Goal: Task Accomplishment & Management: Use online tool/utility

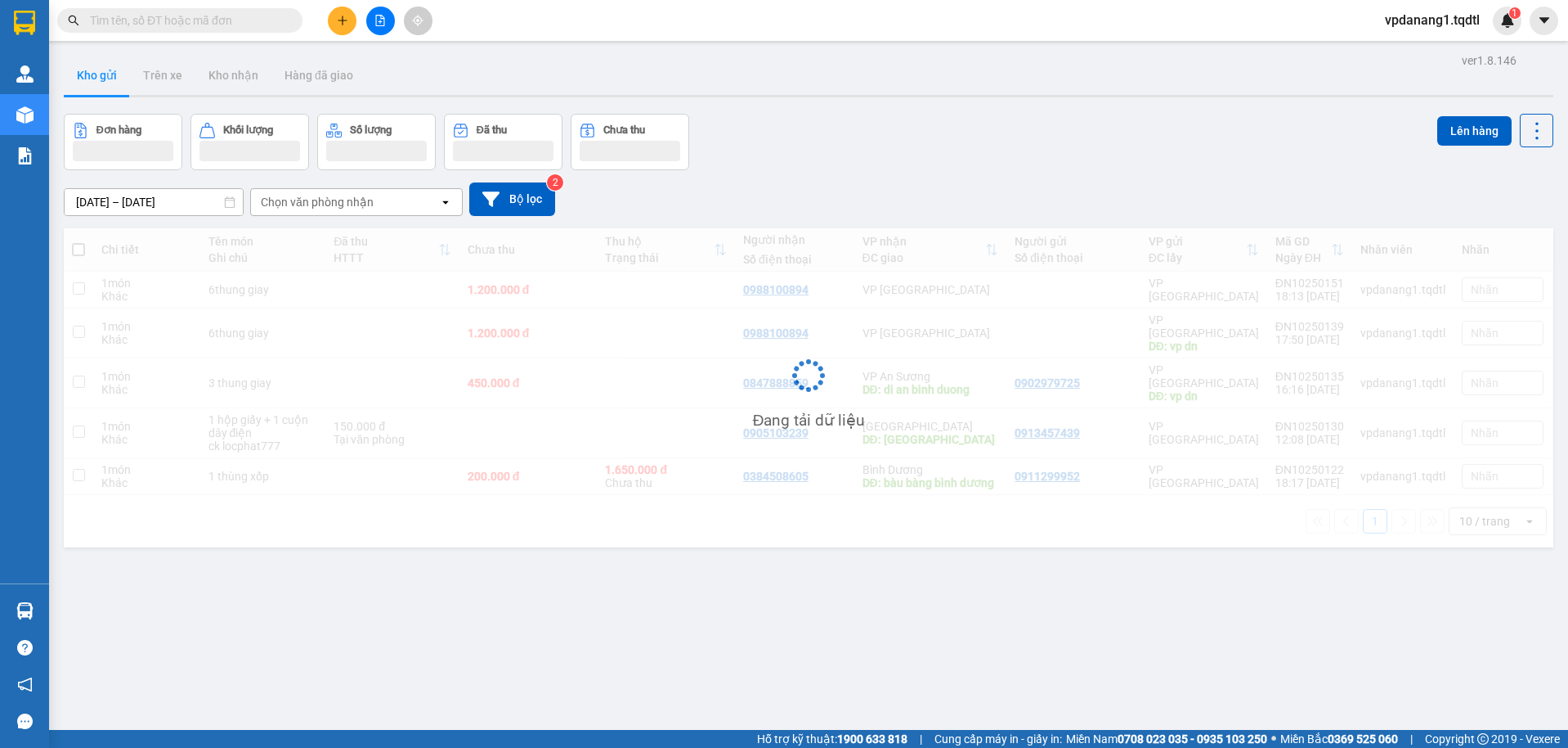
click at [370, 22] on button at bounding box center [381, 21] width 29 height 29
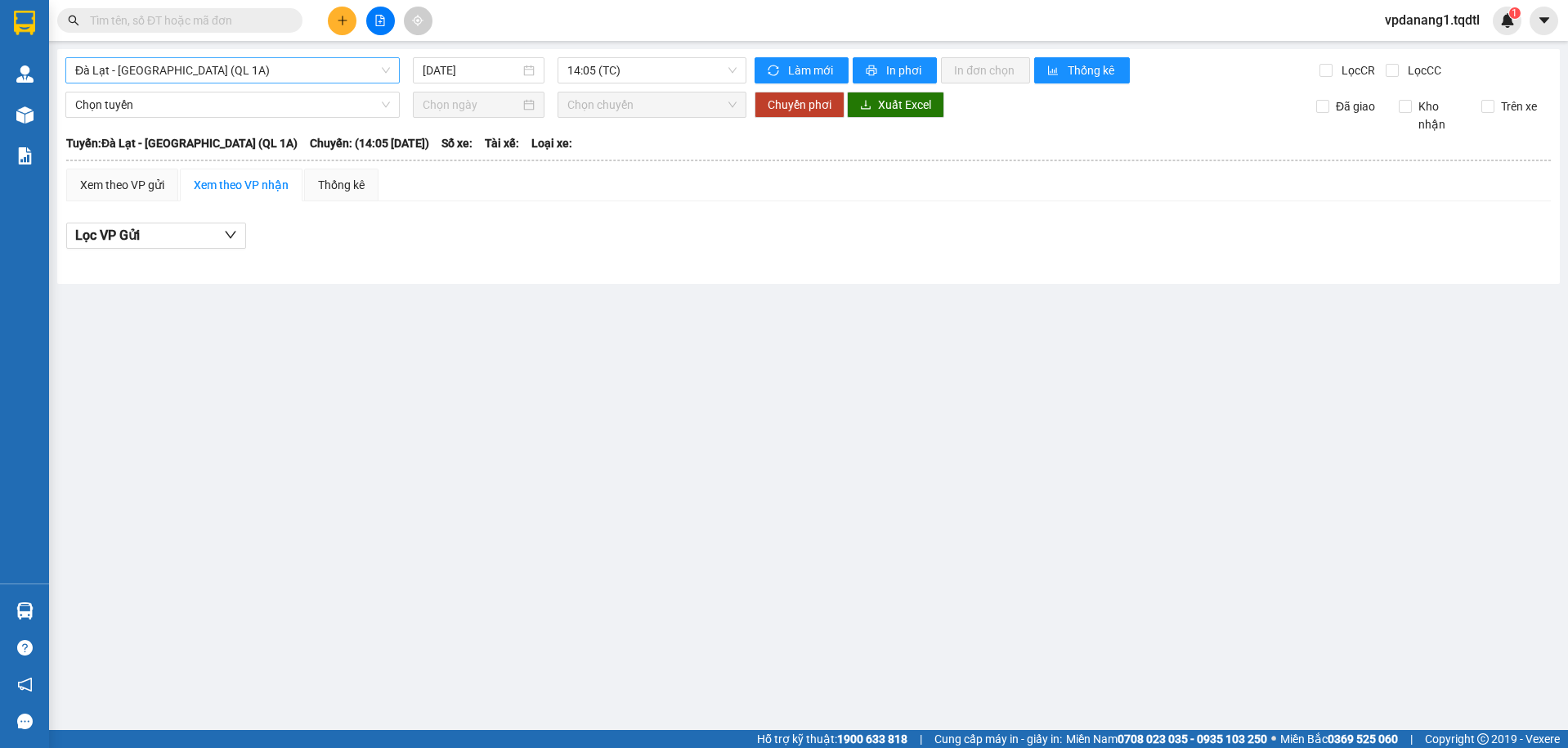
click at [296, 74] on span "Đà Lạt - [GEOGRAPHIC_DATA] (QL 1A)" at bounding box center [232, 70] width 315 height 24
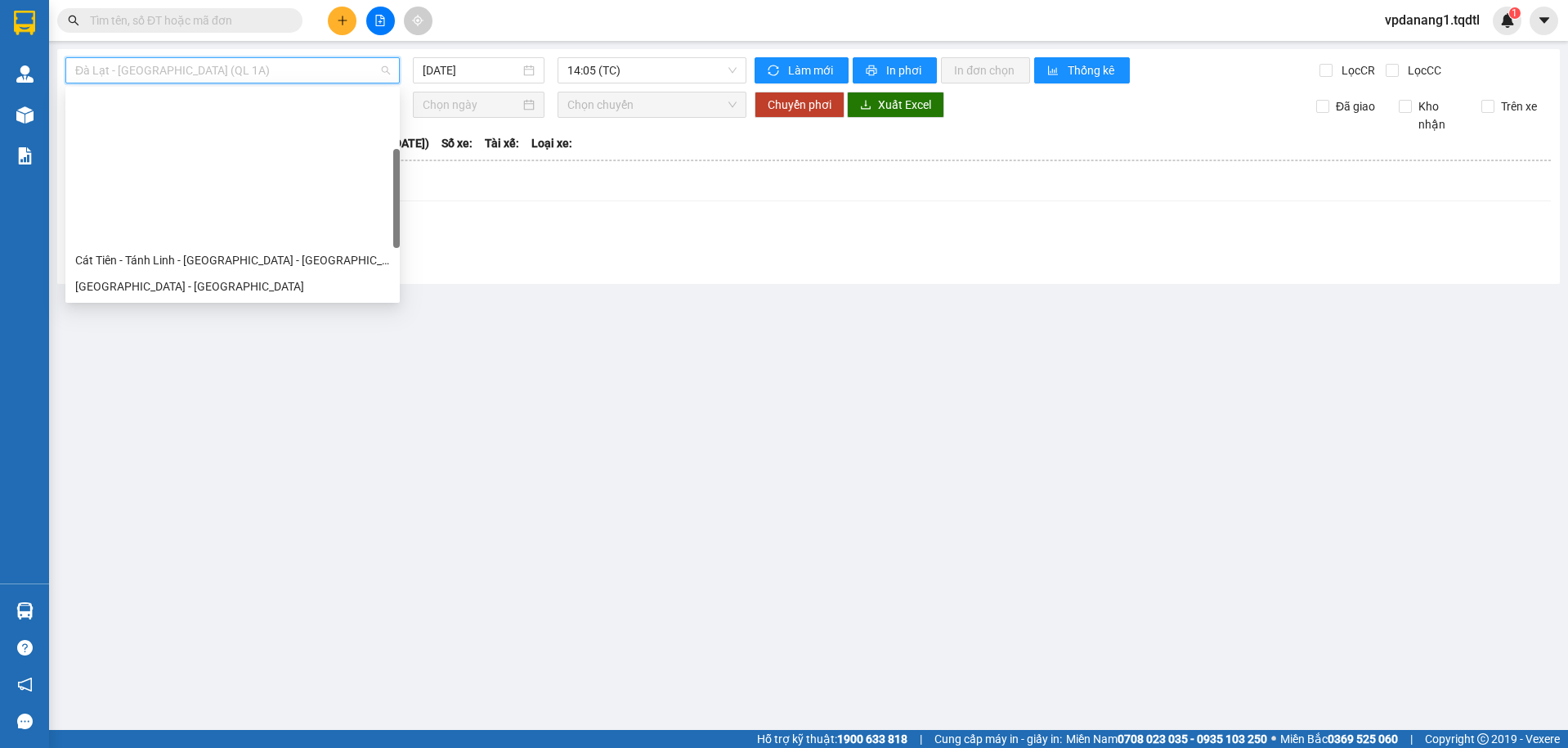
scroll to position [164, 0]
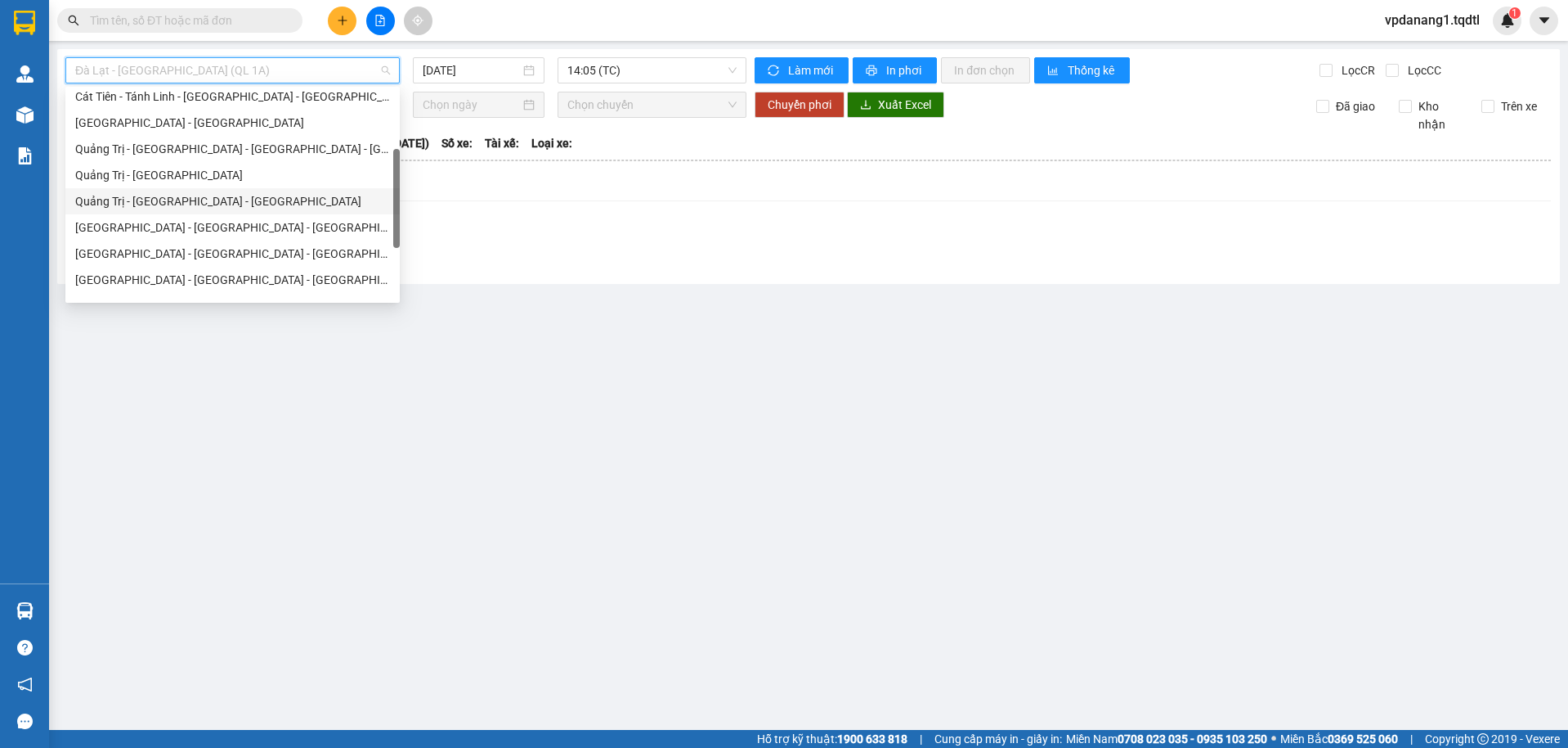
drag, startPoint x: 250, startPoint y: 200, endPoint x: 433, endPoint y: 94, distance: 211.5
click at [250, 199] on div "Quảng Trị - [GEOGRAPHIC_DATA] - [GEOGRAPHIC_DATA]" at bounding box center [232, 200] width 315 height 18
type input "[DATE]"
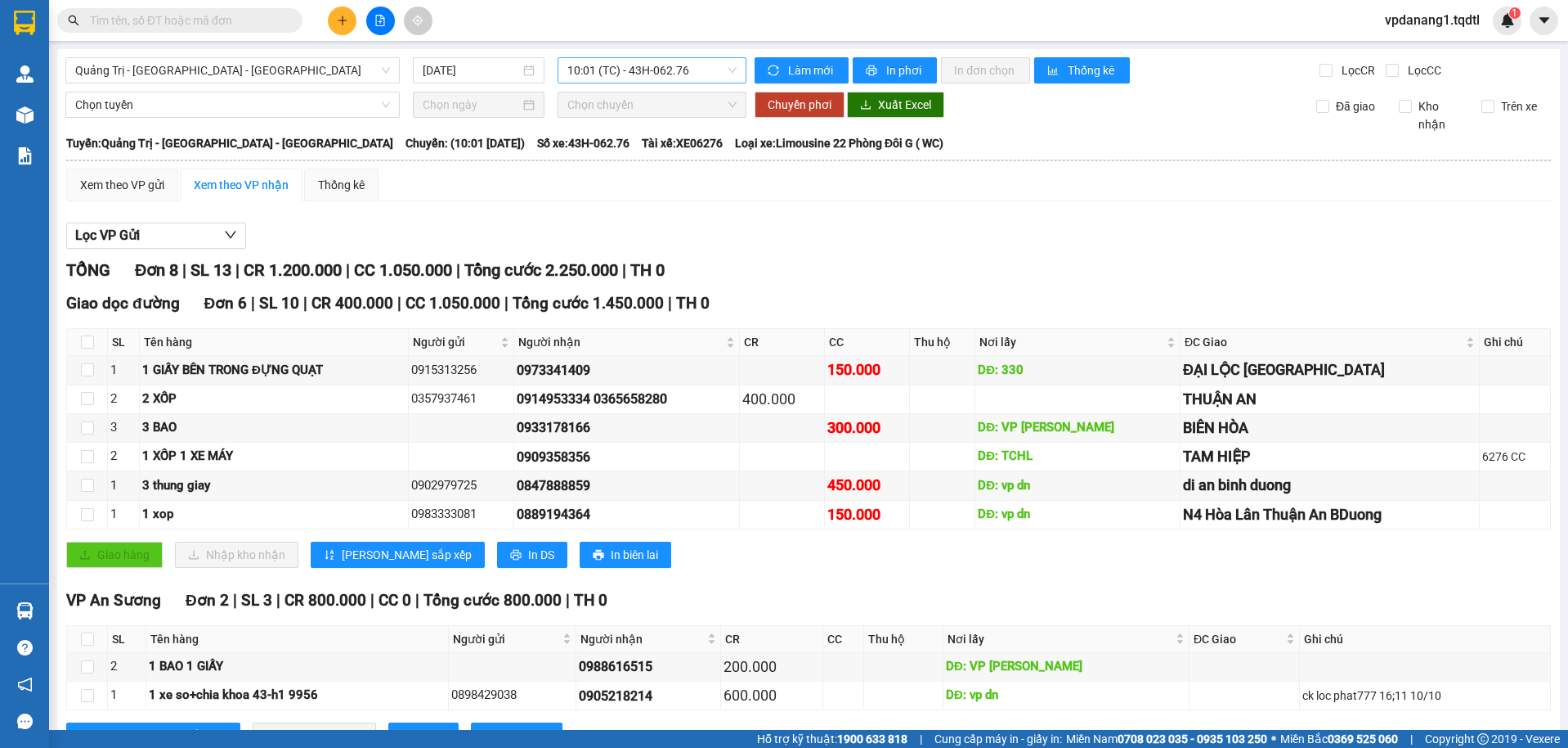
click at [638, 60] on div "[GEOGRAPHIC_DATA] - [GEOGRAPHIC_DATA] - [GEOGRAPHIC_DATA] [DATE] 10:01 (TC) - 4…" at bounding box center [808, 418] width 1503 height 738
click at [636, 77] on span "10:01 (TC) - 43H-062.76" at bounding box center [653, 70] width 170 height 24
click at [635, 145] on div "14:00 - 74F-000.34" at bounding box center [627, 155] width 147 height 26
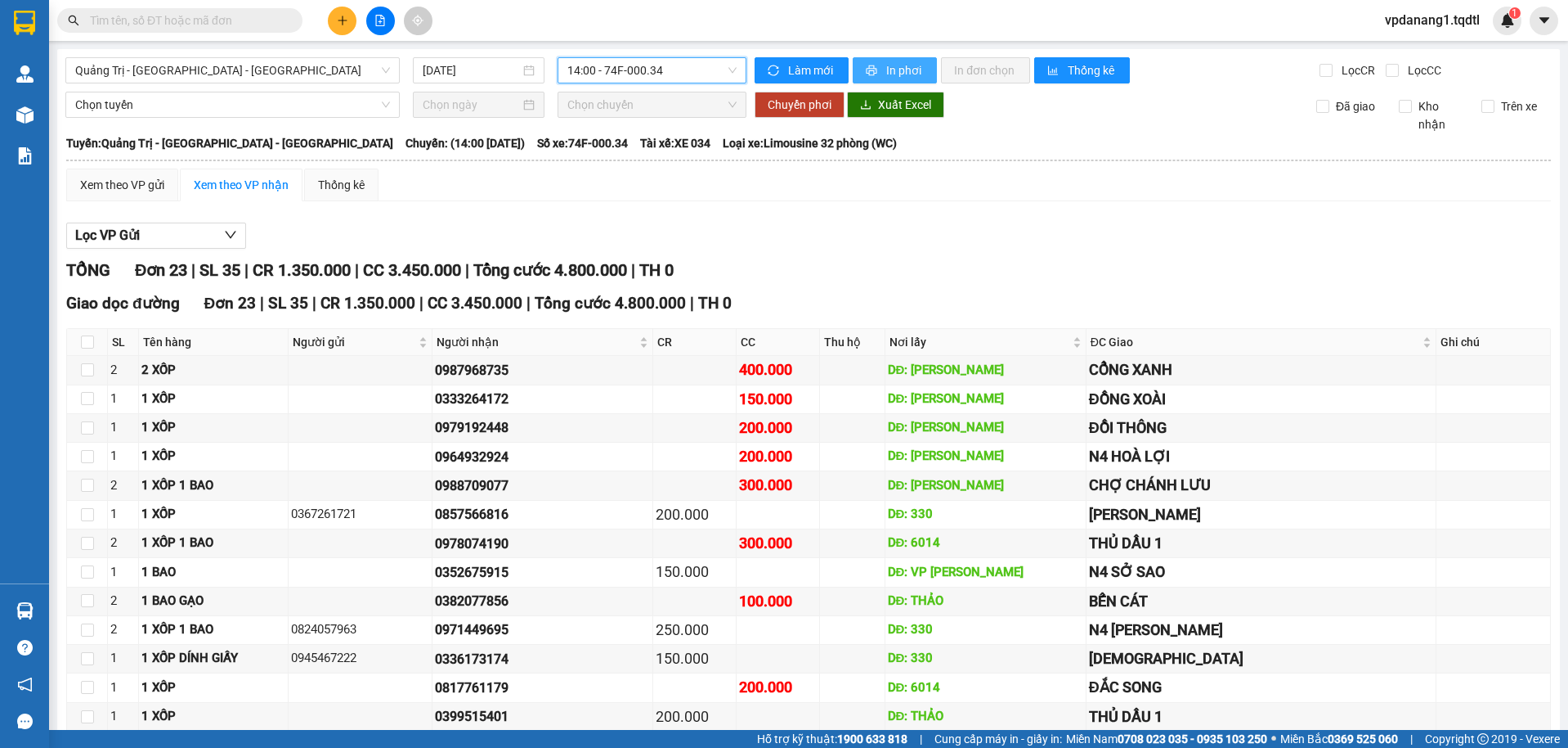
click at [927, 73] on button "In phơi" at bounding box center [895, 70] width 84 height 26
